Goal: Go to known website: Access a specific website the user already knows

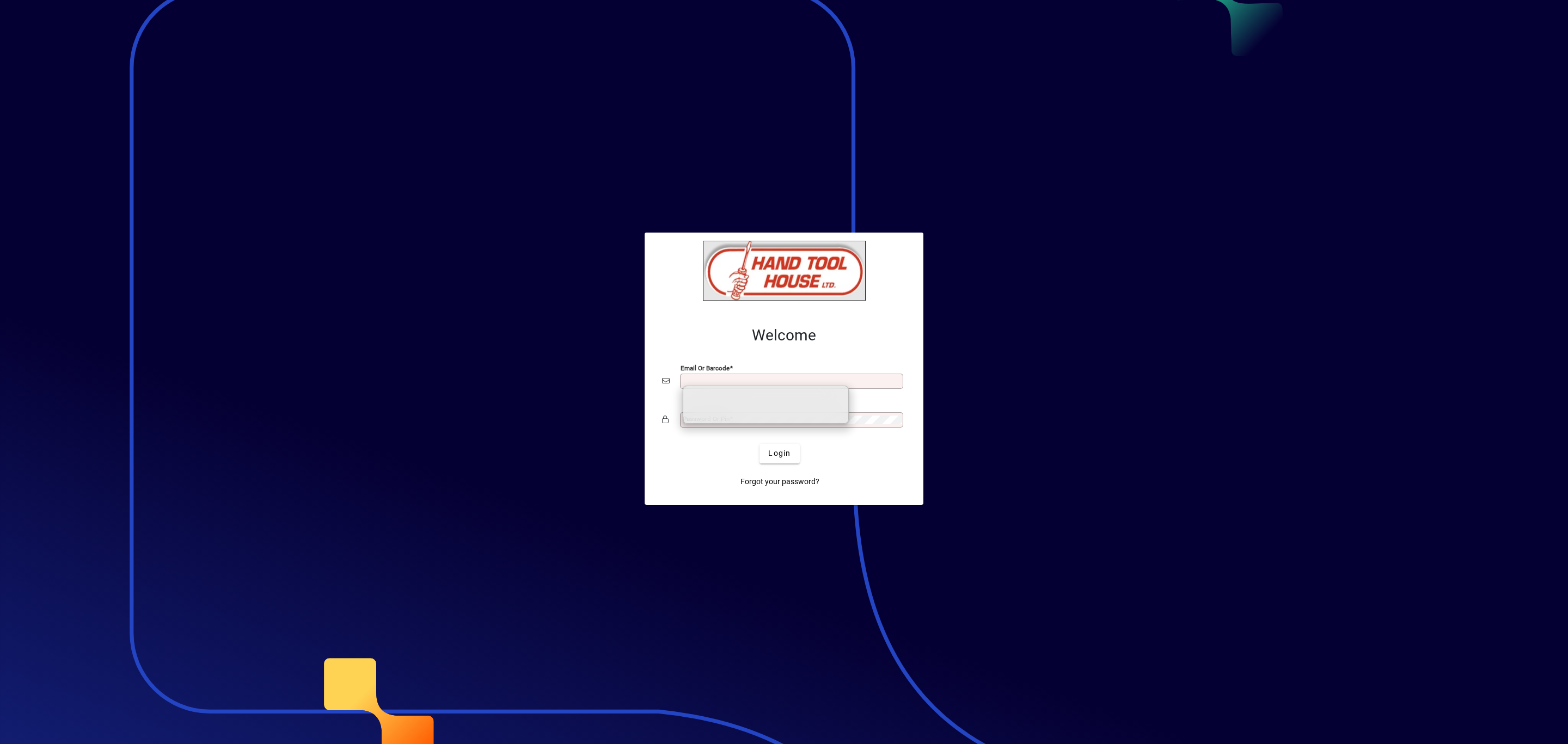
click at [758, 377] on input "Email or Barcode" at bounding box center [792, 381] width 220 height 9
type input "**********"
click at [770, 454] on span "Login" at bounding box center [780, 453] width 23 height 11
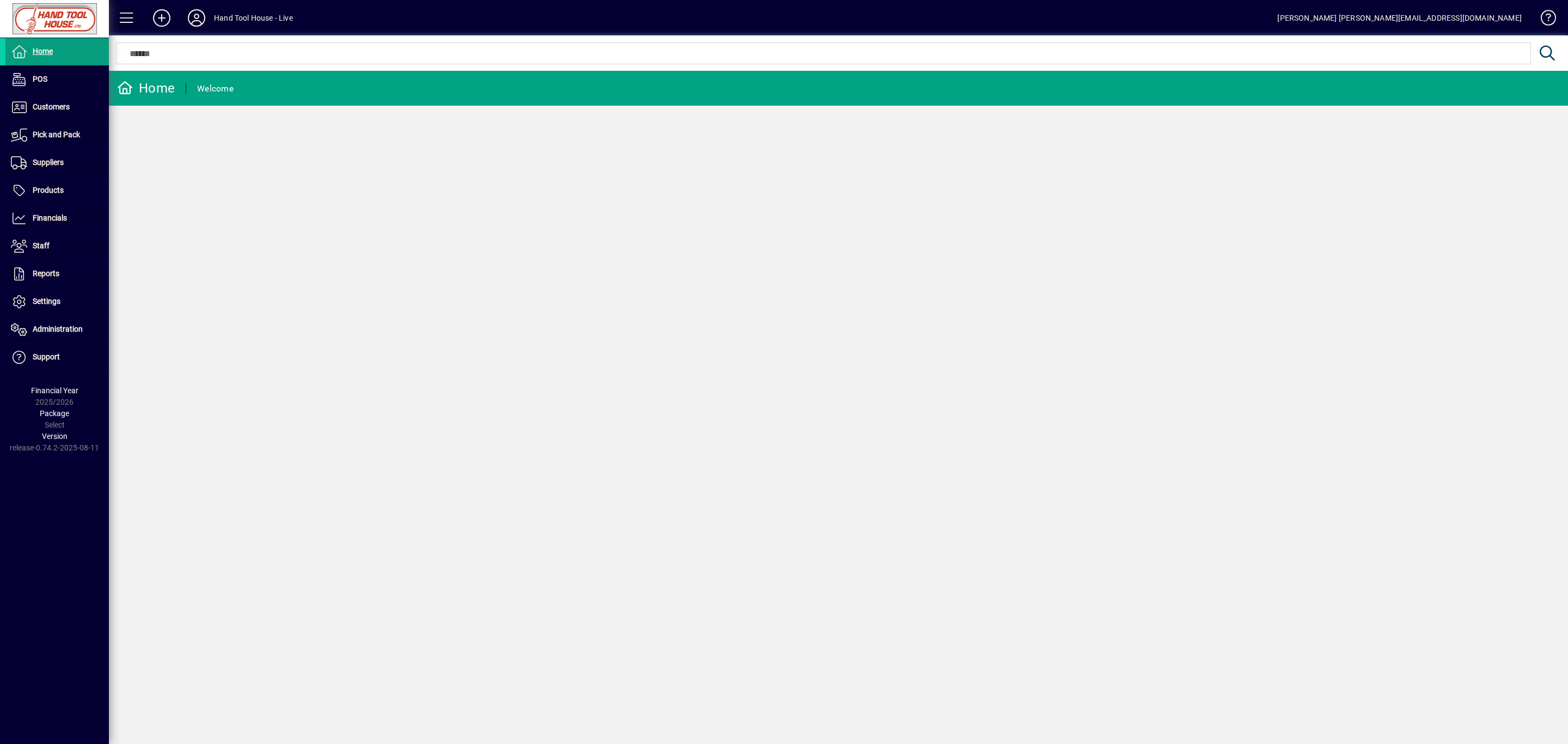
click at [198, 15] on icon at bounding box center [196, 18] width 22 height 18
